Goal: Contribute content: Contribute content

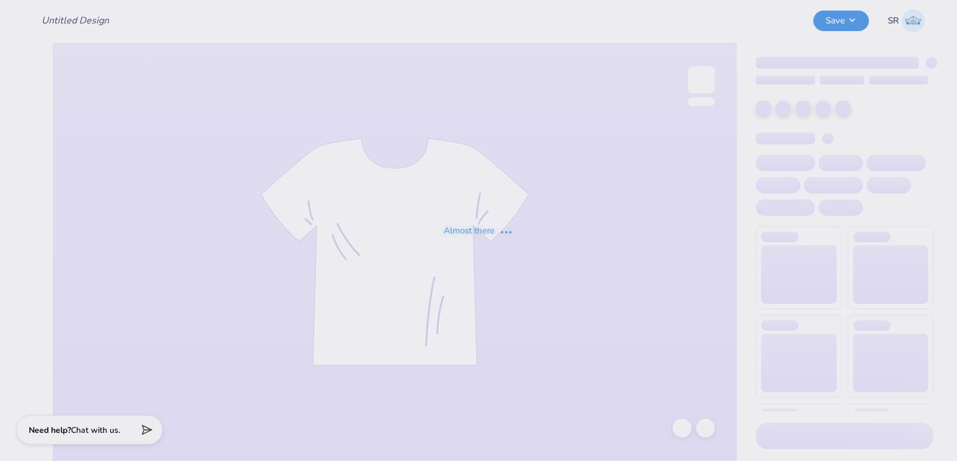
type input "[PERSON_NAME] : The [PERSON_NAME] Law Firm"
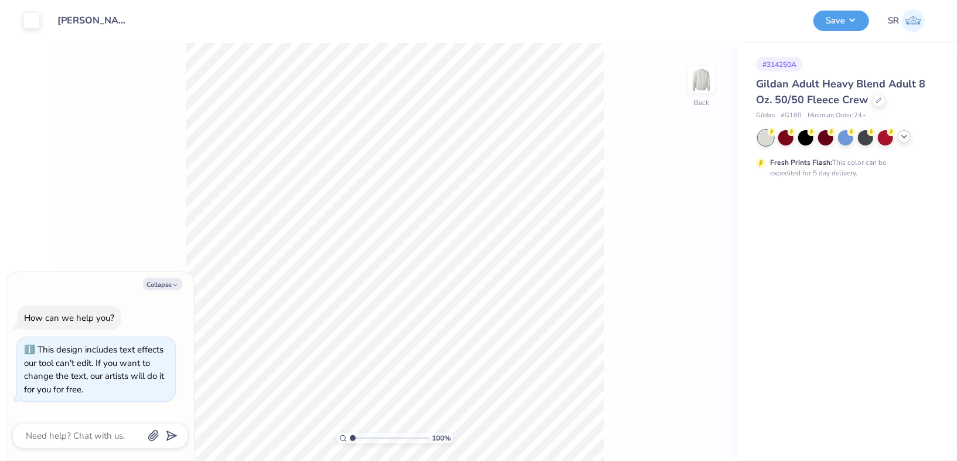
click at [901, 133] on icon at bounding box center [904, 136] width 9 height 9
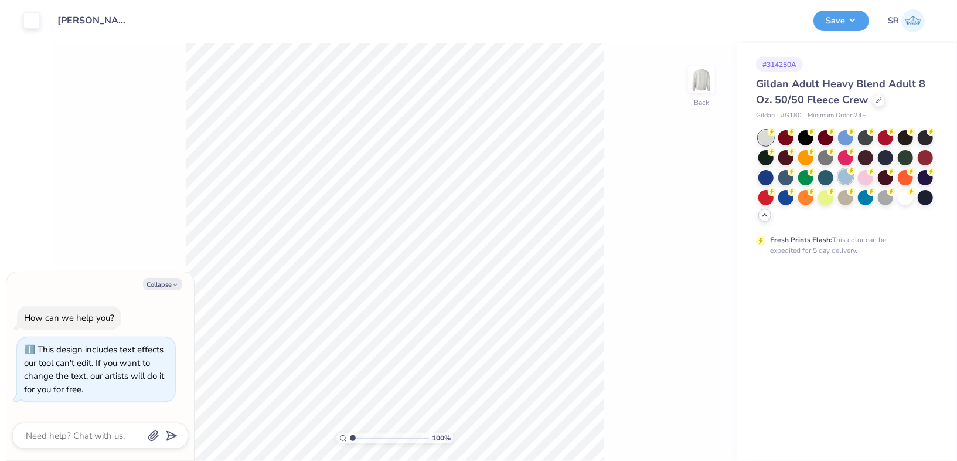
click at [847, 177] on div at bounding box center [845, 176] width 15 height 15
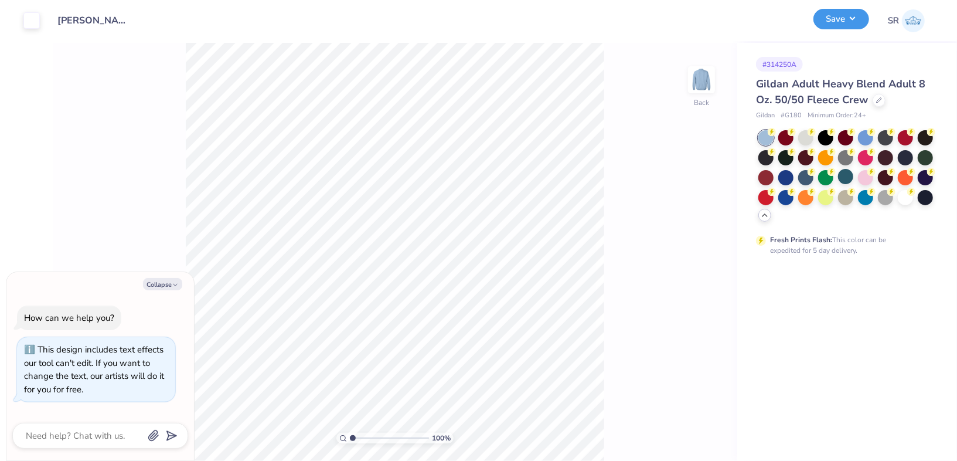
click at [844, 16] on button "Save" at bounding box center [841, 19] width 56 height 21
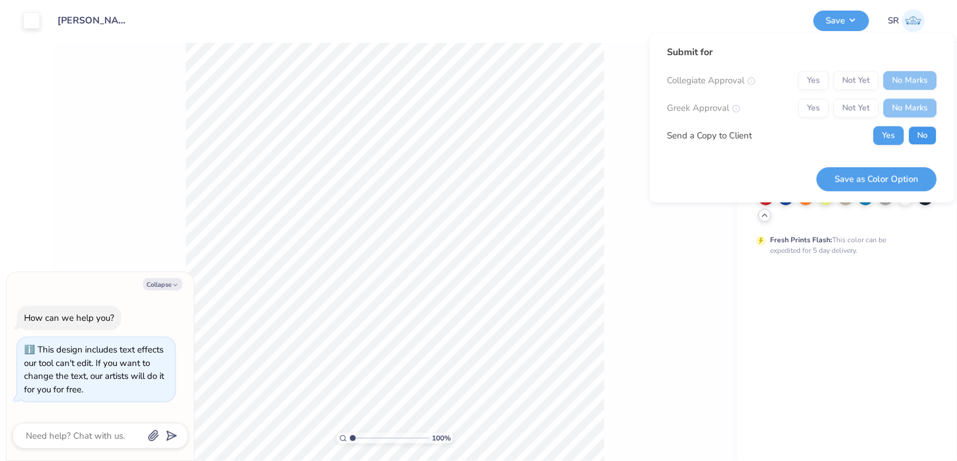
click at [922, 140] on button "No" at bounding box center [922, 135] width 28 height 19
click at [889, 174] on button "Save as Color Option" at bounding box center [876, 179] width 120 height 24
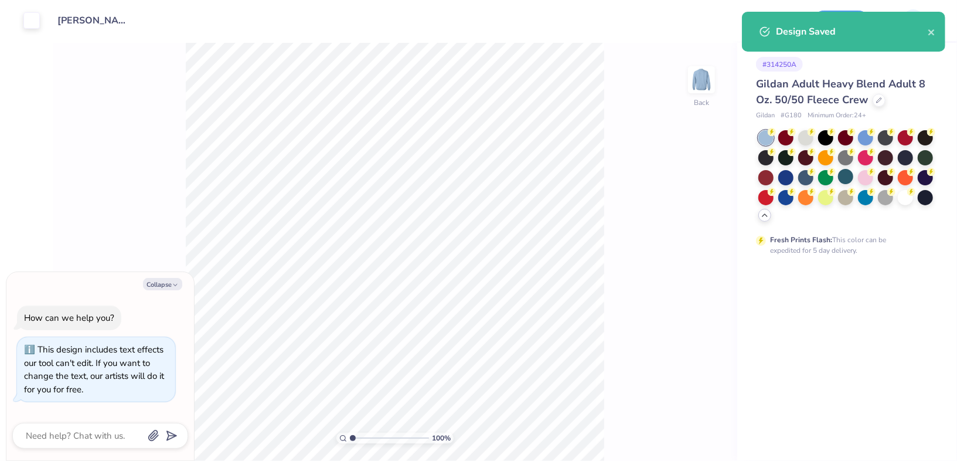
type textarea "x"
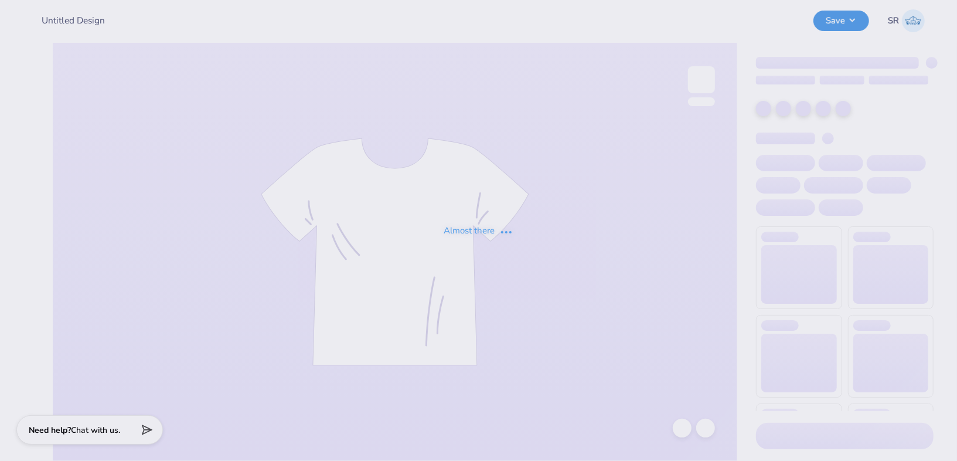
type input "[PERSON_NAME] : The [PERSON_NAME] Law Firm"
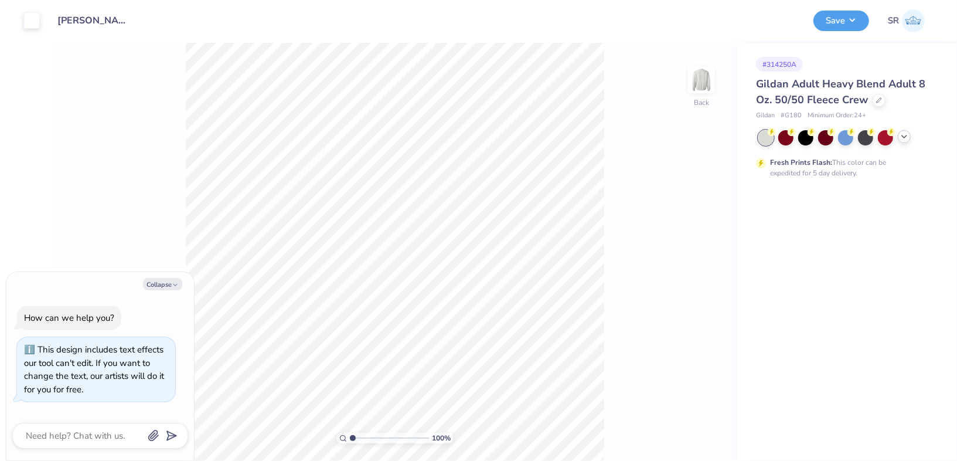
click at [908, 138] on icon at bounding box center [904, 136] width 9 height 9
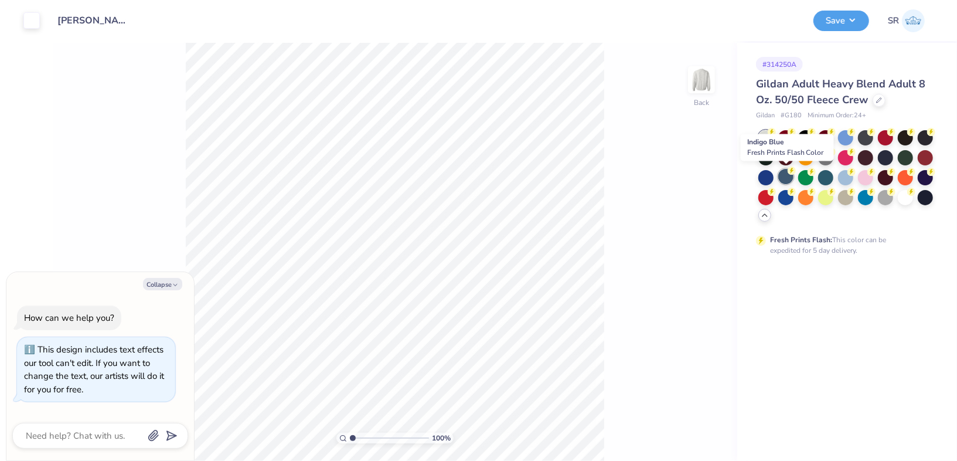
click at [781, 175] on div at bounding box center [785, 176] width 15 height 15
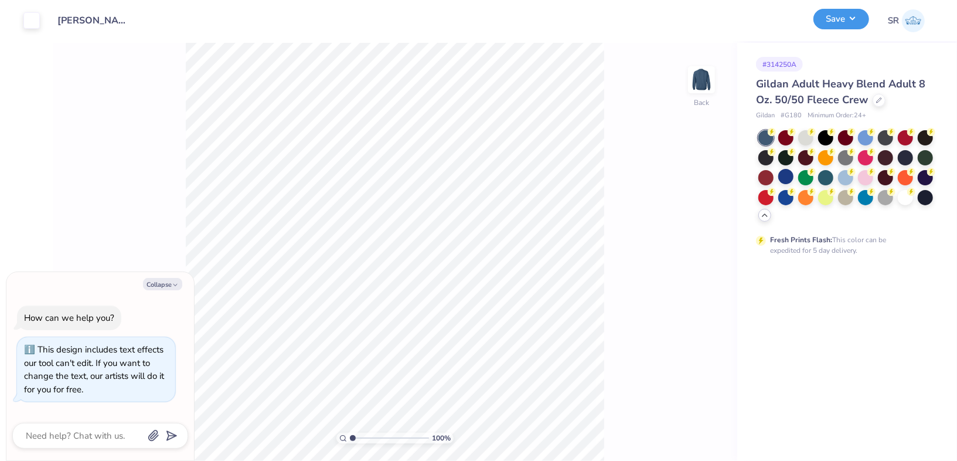
click at [854, 24] on button "Save" at bounding box center [841, 19] width 56 height 21
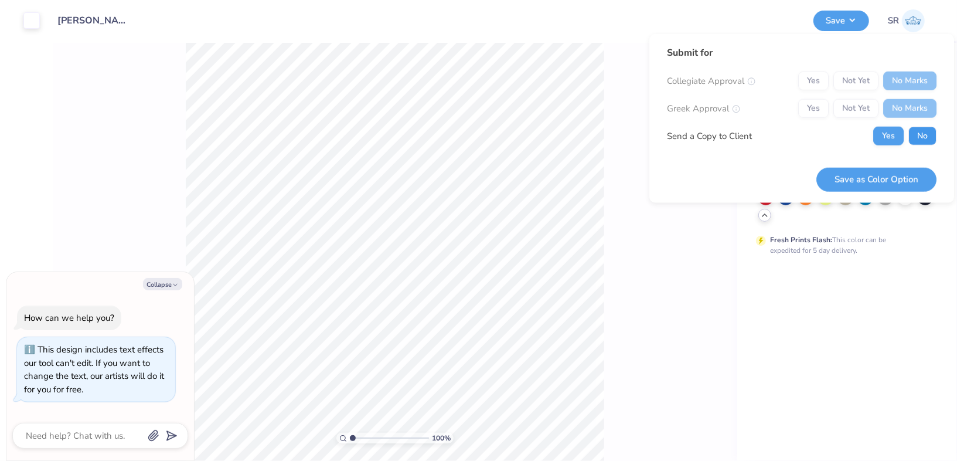
click at [932, 132] on button "No" at bounding box center [922, 136] width 28 height 19
click at [873, 181] on button "Save as Color Option" at bounding box center [876, 179] width 120 height 24
type textarea "x"
